Goal: Information Seeking & Learning: Learn about a topic

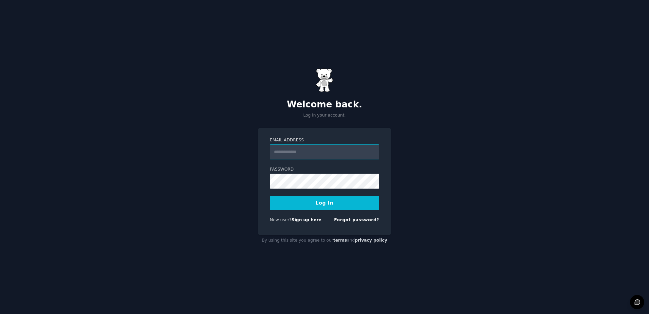
type input "**********"
click at [306, 204] on button "Log In" at bounding box center [324, 203] width 109 height 14
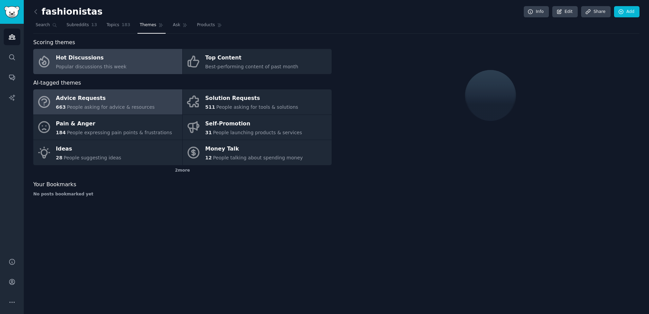
click at [101, 61] on div "Hot Discussions" at bounding box center [91, 58] width 71 height 11
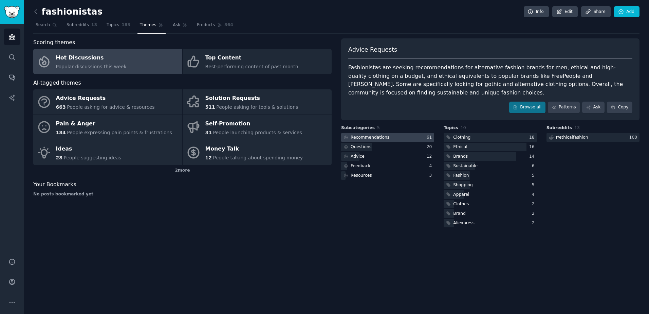
click at [383, 134] on div "Recommendations" at bounding box center [370, 137] width 39 height 6
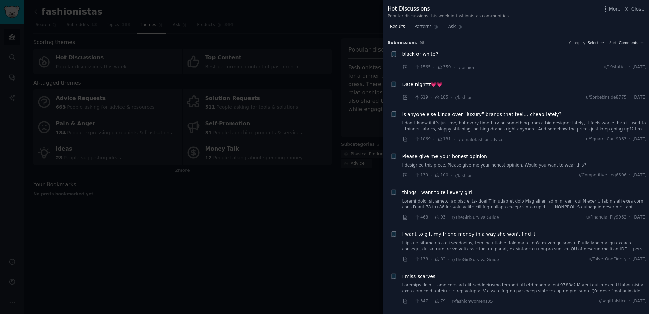
click at [469, 113] on span "Is anyone else kinda over “luxury” brands that feel… cheap lately?" at bounding box center [482, 114] width 160 height 7
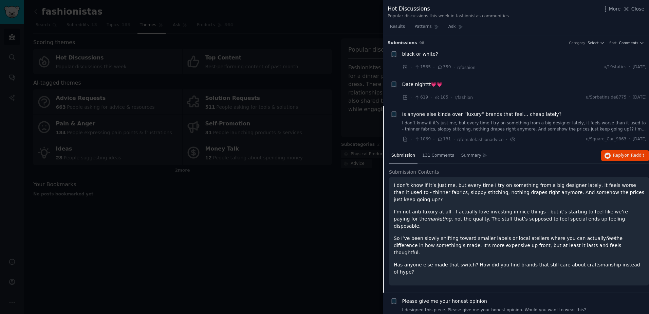
scroll to position [71, 0]
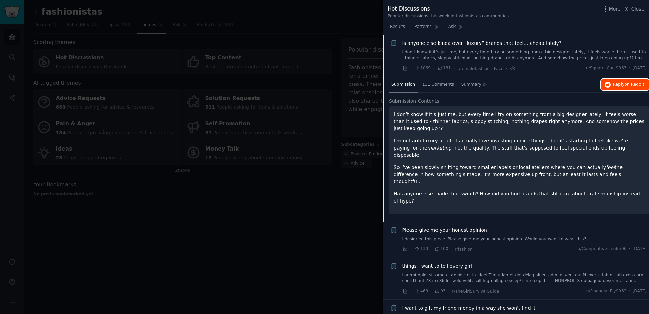
click at [626, 79] on button "Reply on Reddit" at bounding box center [625, 84] width 48 height 11
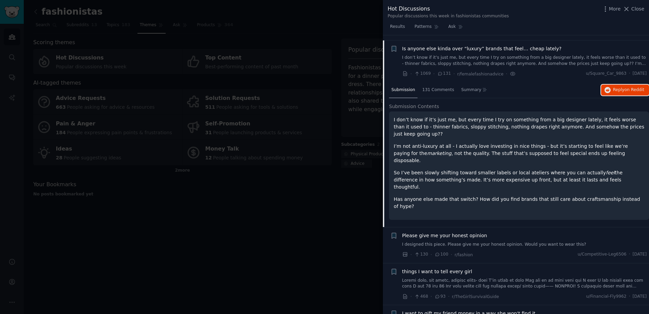
scroll to position [66, 0]
click at [341, 125] on div at bounding box center [324, 157] width 649 height 314
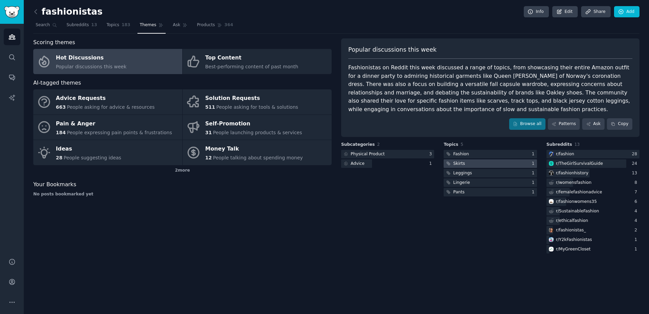
click at [466, 162] on div at bounding box center [490, 163] width 93 height 8
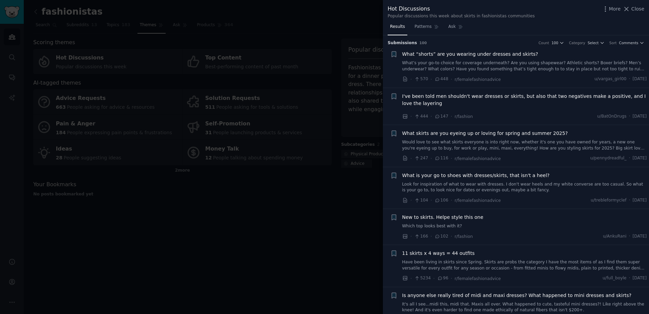
click at [382, 177] on div at bounding box center [324, 157] width 649 height 314
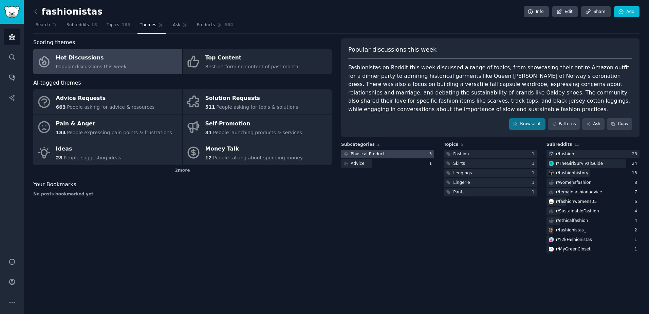
click at [388, 151] on div at bounding box center [387, 154] width 93 height 8
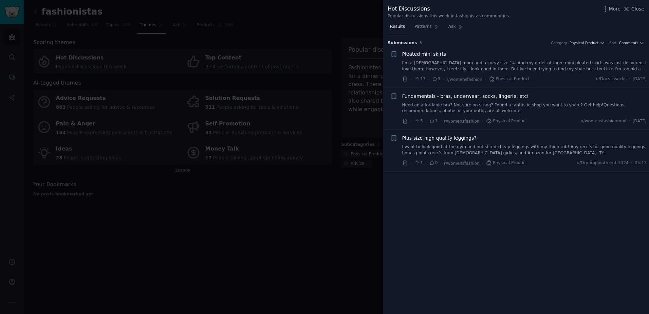
click at [515, 67] on link "I’m a [DEMOGRAPHIC_DATA] mom and a curvy size 14. And my order of three mini pl…" at bounding box center [524, 66] width 245 height 12
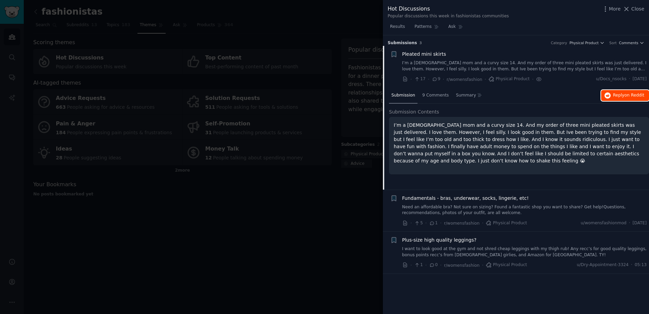
click at [631, 95] on span "on Reddit" at bounding box center [635, 95] width 20 height 5
click at [341, 95] on div at bounding box center [324, 157] width 649 height 314
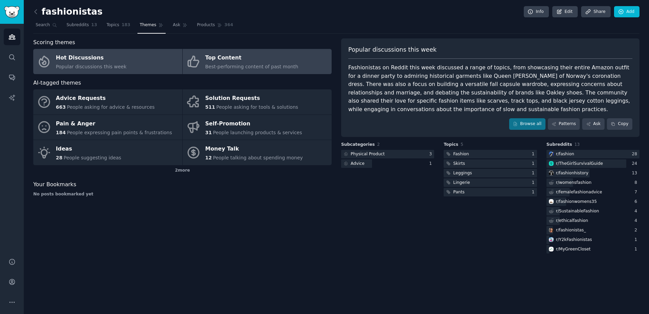
click at [232, 58] on div "Top Content" at bounding box center [251, 58] width 93 height 11
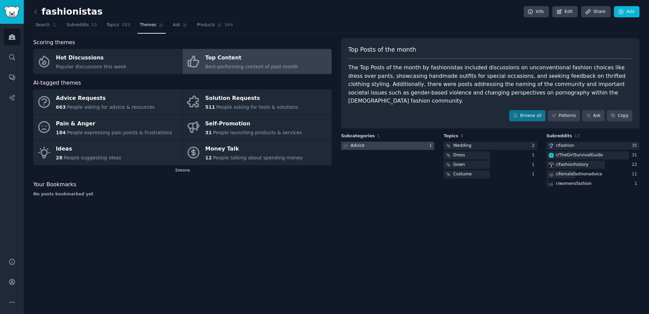
click at [377, 142] on div at bounding box center [387, 146] width 93 height 8
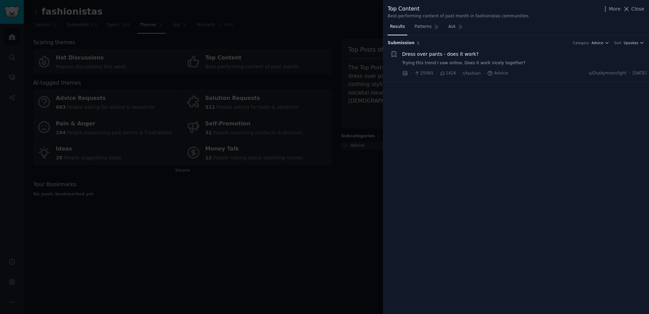
click at [340, 159] on div at bounding box center [324, 157] width 649 height 314
